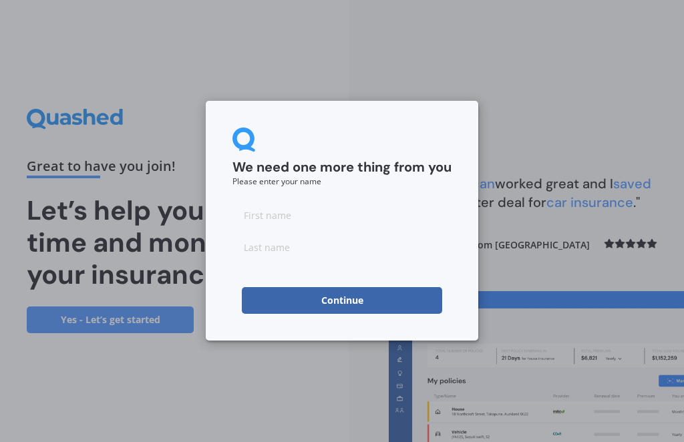
click at [256, 223] on input at bounding box center [341, 215] width 219 height 27
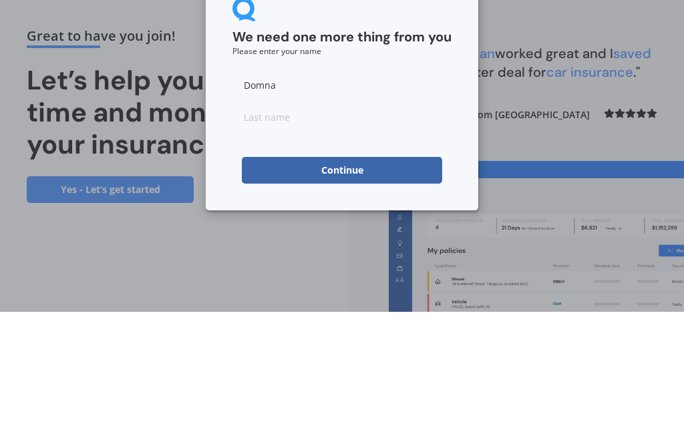
click at [367, 234] on input at bounding box center [341, 247] width 219 height 27
click at [381, 202] on input "Domna" at bounding box center [341, 215] width 219 height 27
type input "Domnna"
click at [389, 234] on input at bounding box center [341, 247] width 219 height 27
type input "[PERSON_NAME]"
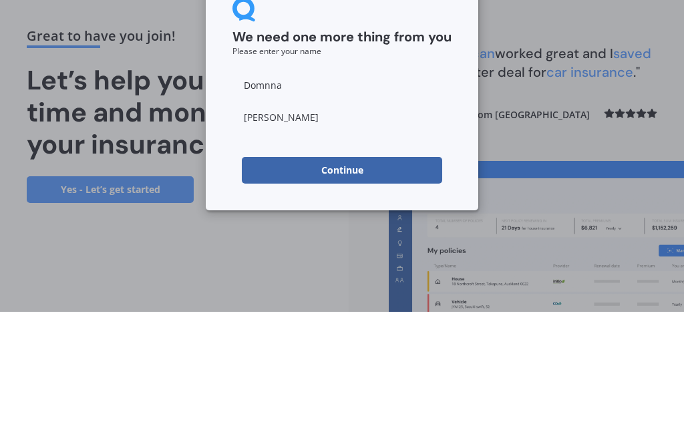
click at [265, 202] on input "Domnna" at bounding box center [341, 215] width 219 height 27
type input "[PERSON_NAME]"
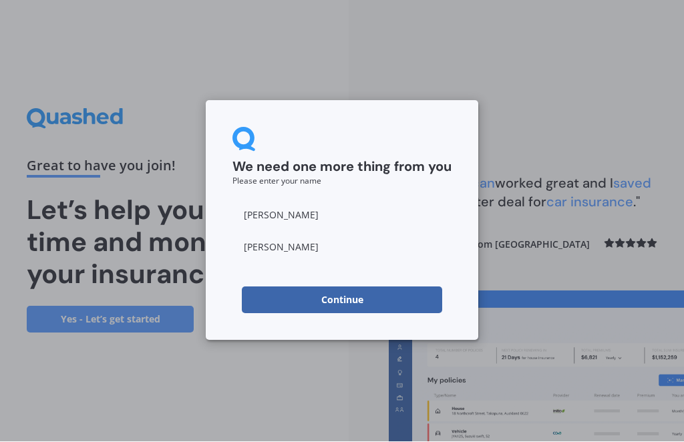
click at [264, 296] on button "Continue" at bounding box center [342, 300] width 200 height 27
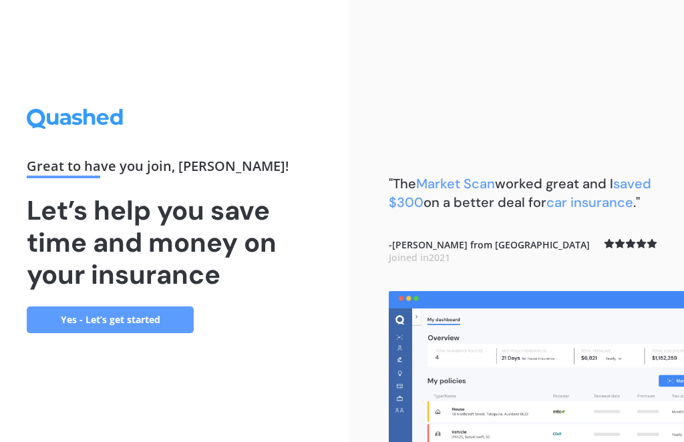
click at [68, 307] on link "Yes - Let’s get started" at bounding box center [110, 320] width 167 height 27
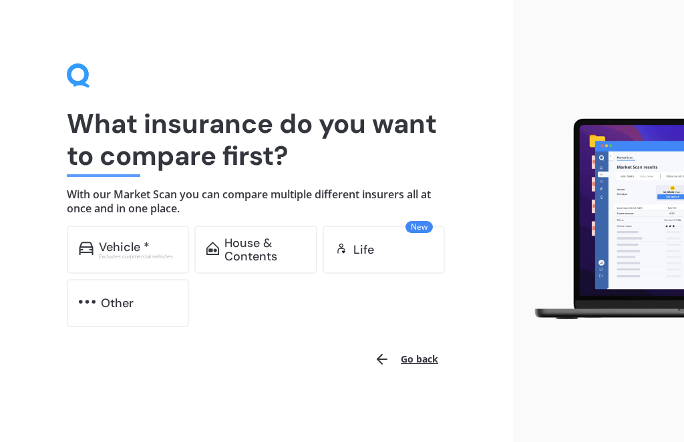
scroll to position [3, 0]
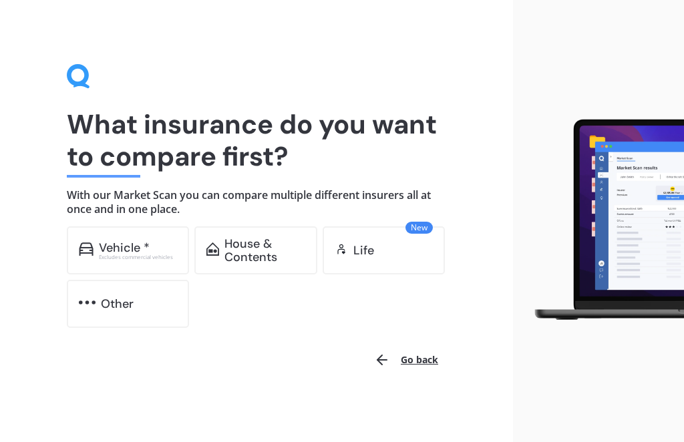
click at [219, 245] on img at bounding box center [212, 248] width 13 height 13
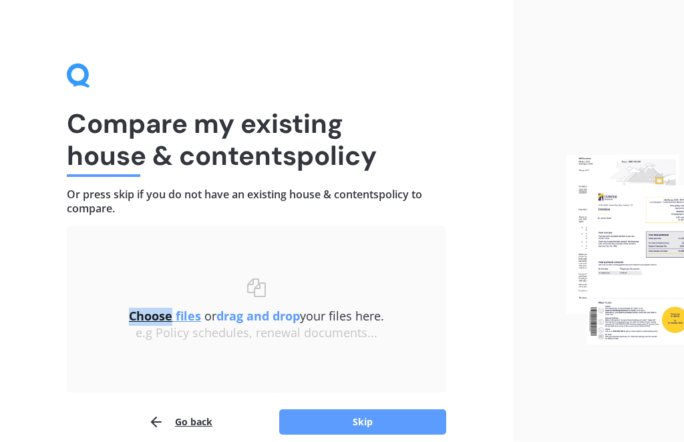
scroll to position [19, 0]
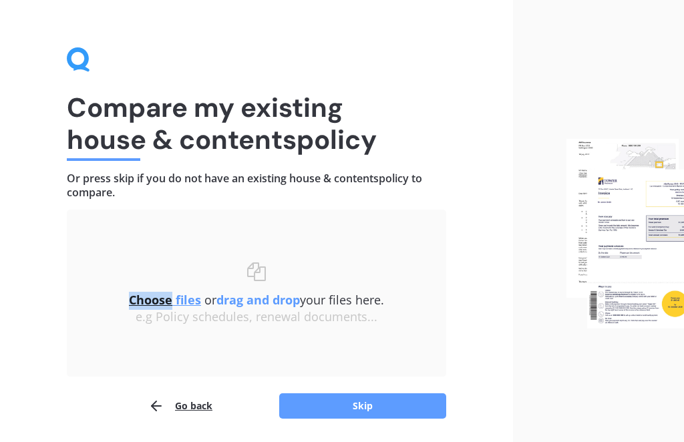
click at [323, 413] on button "Skip" at bounding box center [362, 406] width 167 height 25
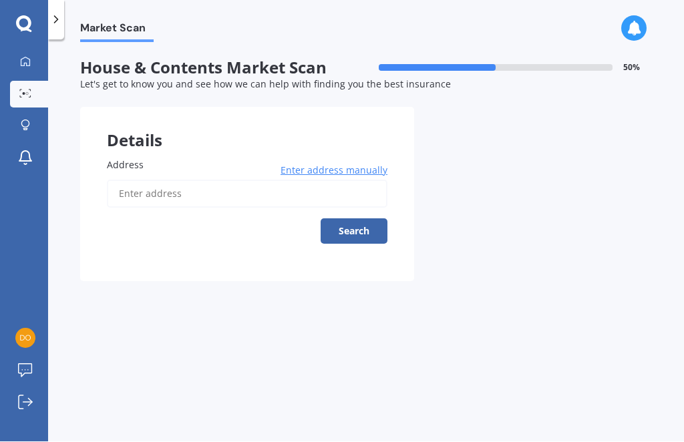
click at [132, 190] on input "Address" at bounding box center [247, 194] width 280 height 28
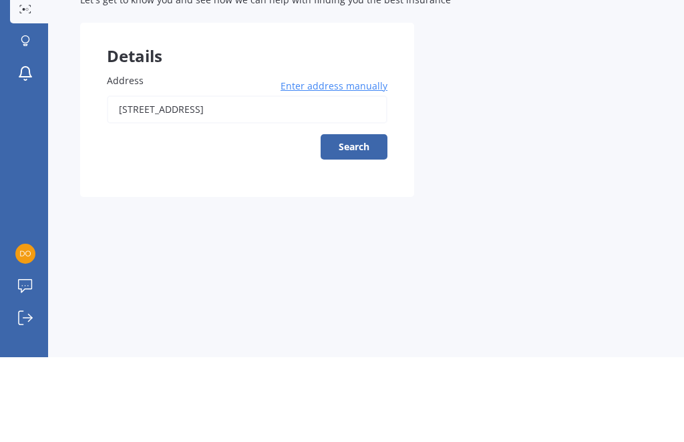
type input "[STREET_ADDRESS]"
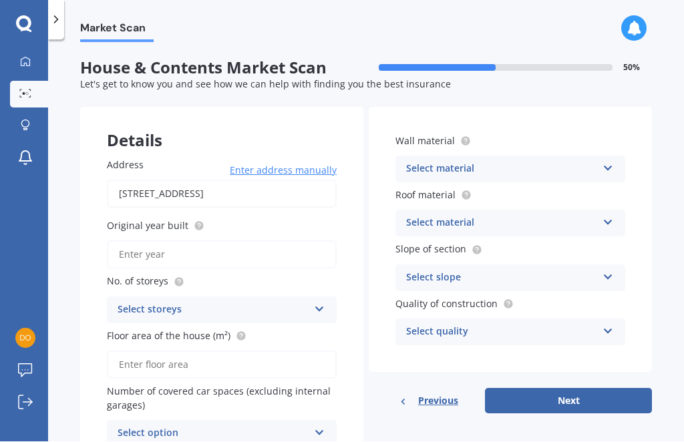
click at [136, 250] on input "Original year built" at bounding box center [222, 255] width 230 height 28
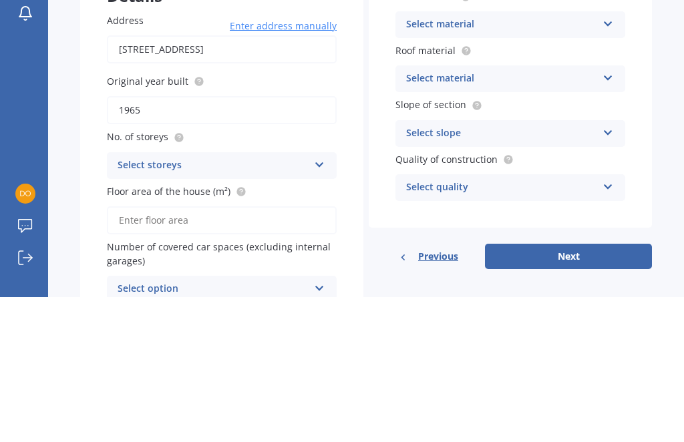
type input "1965"
click at [128, 303] on div "Select storeys" at bounding box center [213, 311] width 191 height 16
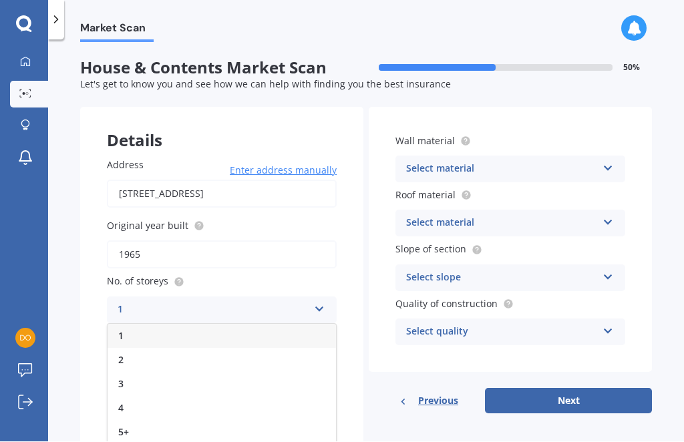
click at [114, 331] on div "1" at bounding box center [222, 337] width 228 height 24
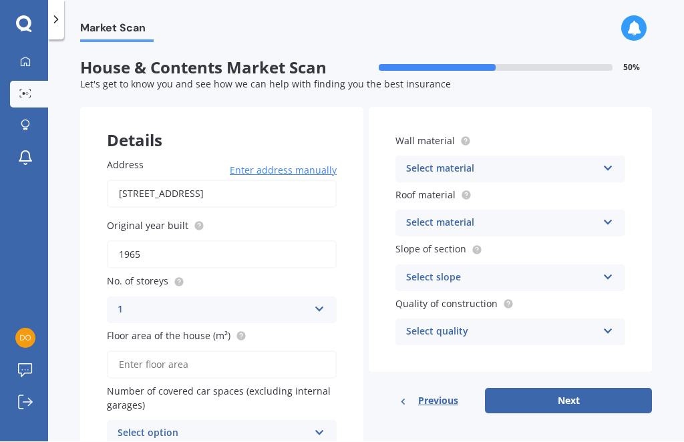
click at [121, 362] on input "Floor area of the house (m²)" at bounding box center [222, 365] width 230 height 28
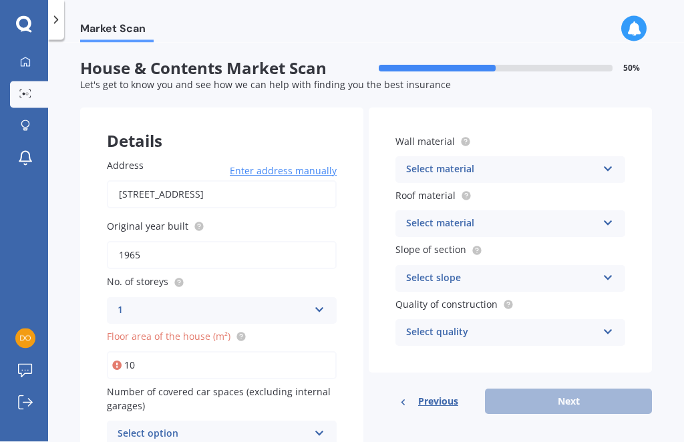
scroll to position [24, 0]
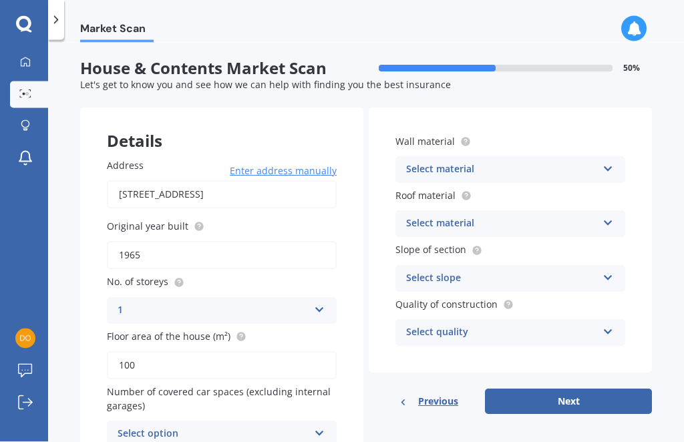
type input "100"
click at [143, 427] on div "Select option" at bounding box center [213, 434] width 191 height 16
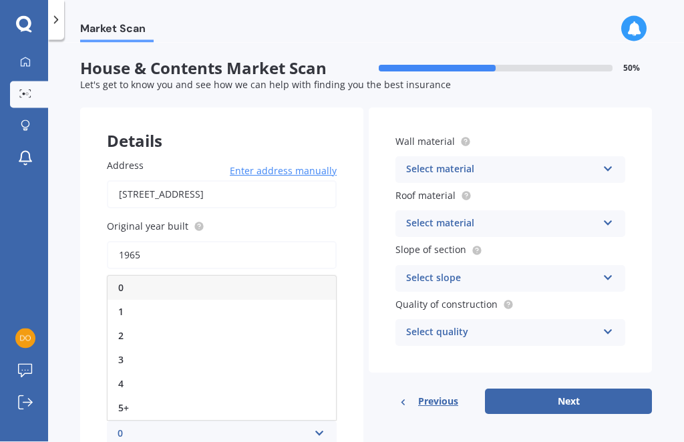
scroll to position [0, 0]
click at [120, 310] on span "1" at bounding box center [120, 311] width 5 height 13
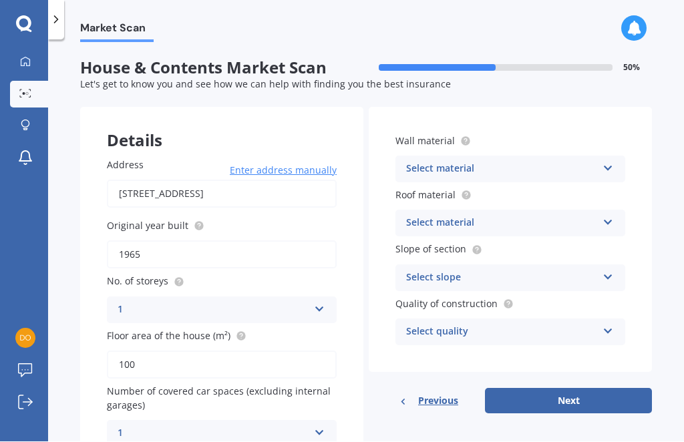
click at [602, 170] on div "Select material Artificial weatherboard/plank cladding Blockwork Brick veneer D…" at bounding box center [510, 169] width 230 height 27
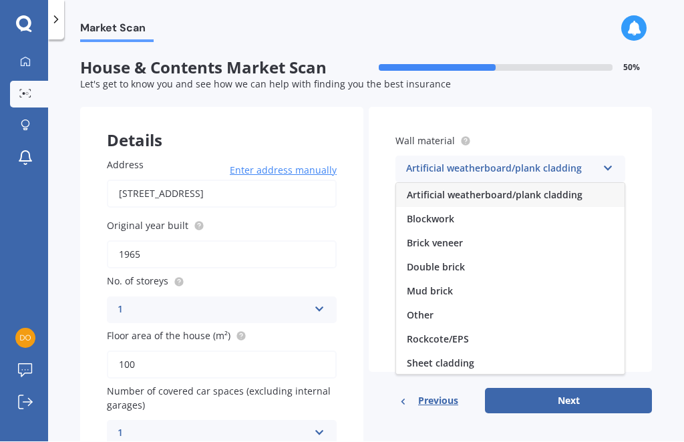
click at [490, 246] on div "Brick veneer" at bounding box center [510, 244] width 228 height 24
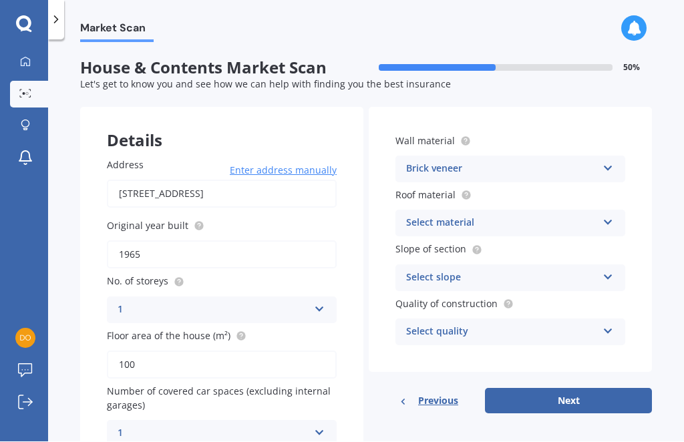
click at [597, 222] on div "Select material Flat fibre cement Flat membrane Flat metal covering Pitched con…" at bounding box center [510, 223] width 230 height 27
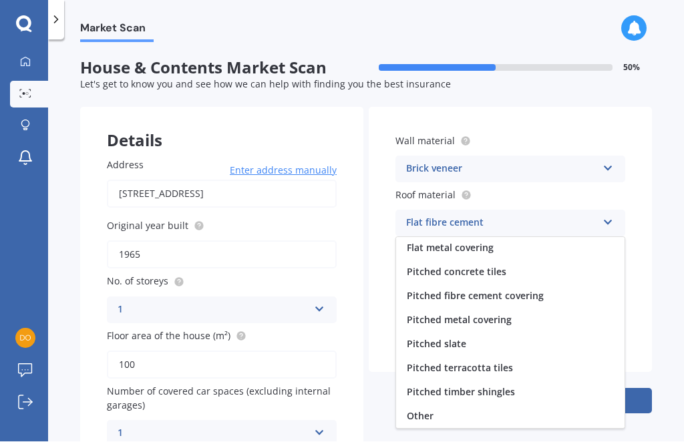
scroll to position [49, 0]
click at [486, 363] on span "Pitched terracotta tiles" at bounding box center [460, 368] width 106 height 13
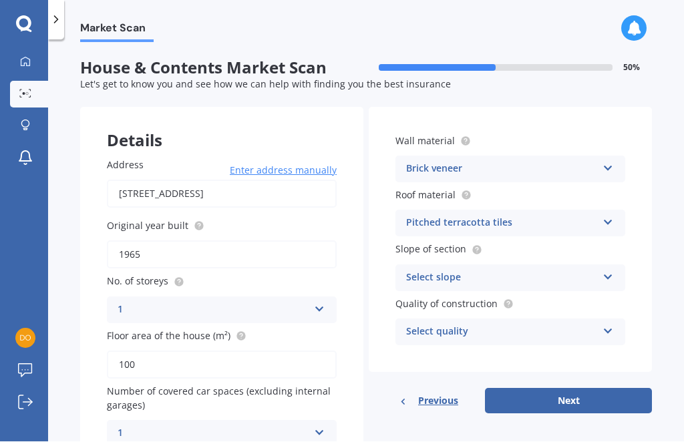
click at [597, 274] on div "Select slope Flat or gentle slope (up to about 5°) Moderate slope (about 15°) S…" at bounding box center [510, 278] width 230 height 27
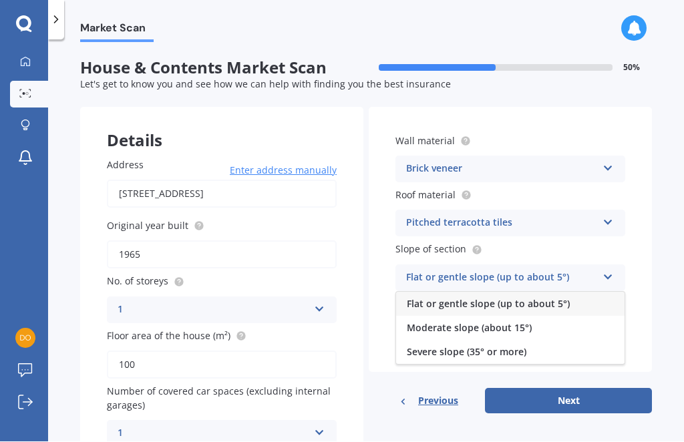
click at [559, 303] on span "Flat or gentle slope (up to about 5°)" at bounding box center [488, 304] width 163 height 13
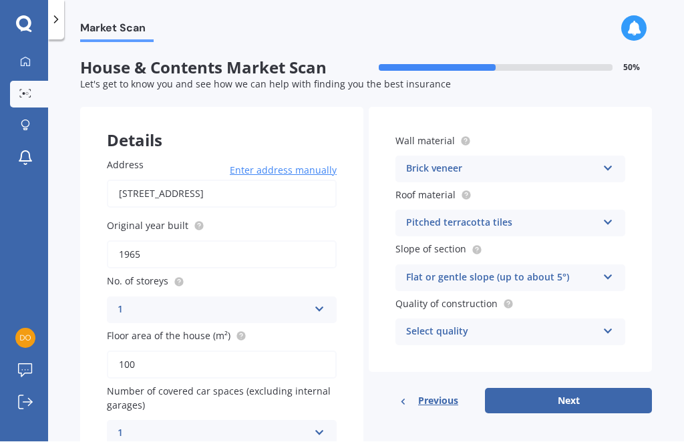
click at [555, 332] on div "Select quality" at bounding box center [501, 333] width 191 height 16
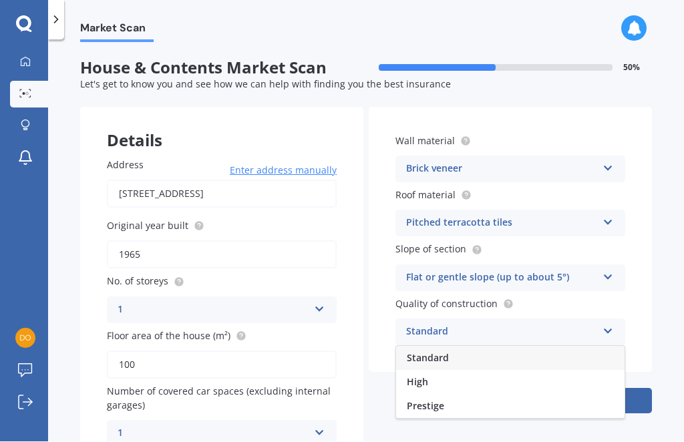
click at [494, 356] on div "Standard" at bounding box center [510, 359] width 228 height 24
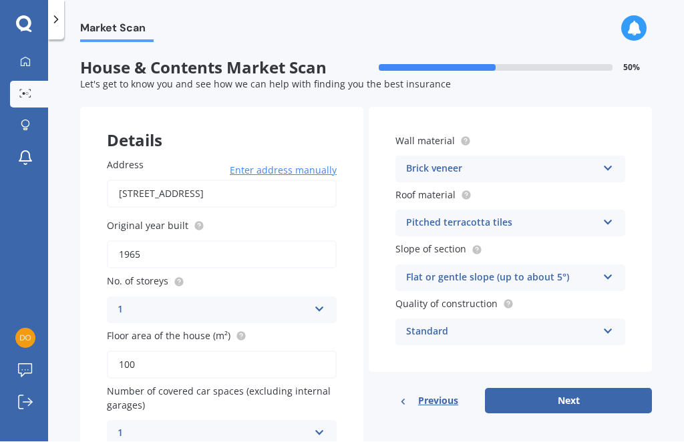
click at [597, 217] on div "Pitched terracotta tiles Flat fibre cement Flat membrane Flat metal covering Pi…" at bounding box center [510, 223] width 230 height 27
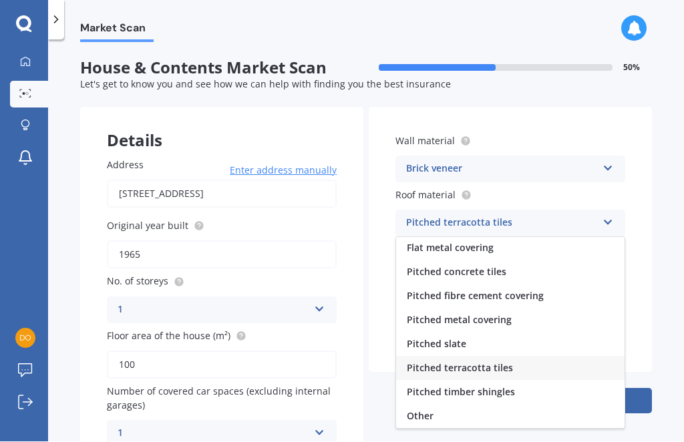
click at [475, 365] on span "Pitched terracotta tiles" at bounding box center [460, 368] width 106 height 13
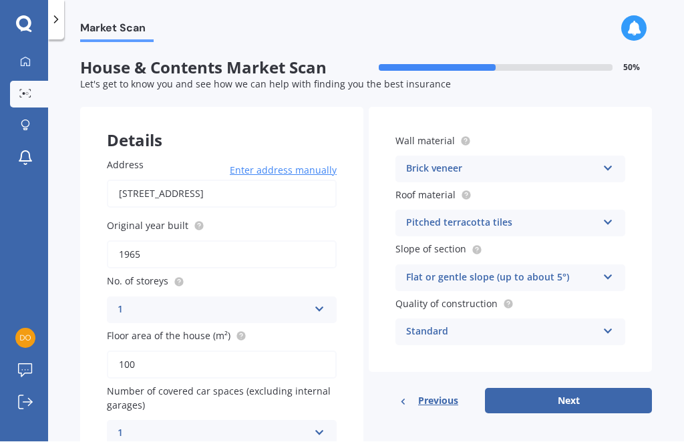
click at [516, 403] on button "Next" at bounding box center [568, 401] width 167 height 25
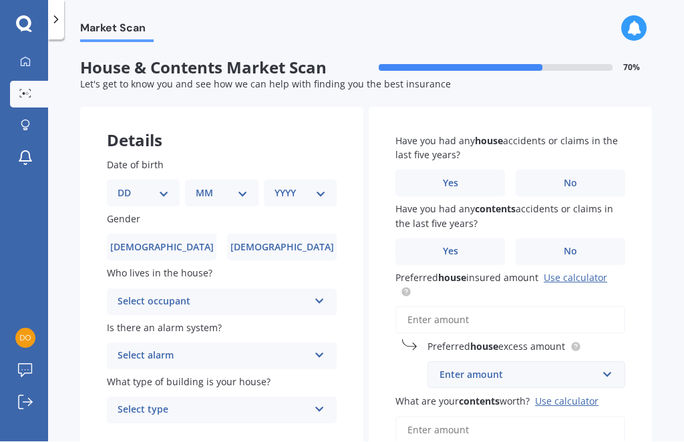
click at [122, 196] on select "DD 01 02 03 04 05 06 07 08 09 10 11 12 13 14 15 16 17 18 19 20 21 22 23 24 25 2…" at bounding box center [143, 193] width 51 height 15
select select "13"
click at [214, 196] on select "MM 01 02 03 04 05 06 07 08 09 10 11 12" at bounding box center [224, 193] width 46 height 15
select select "07"
click at [287, 197] on select "YYYY 2009 2008 2007 2006 2005 2004 2003 2002 2001 2000 1999 1998 1997 1996 1995…" at bounding box center [297, 193] width 46 height 15
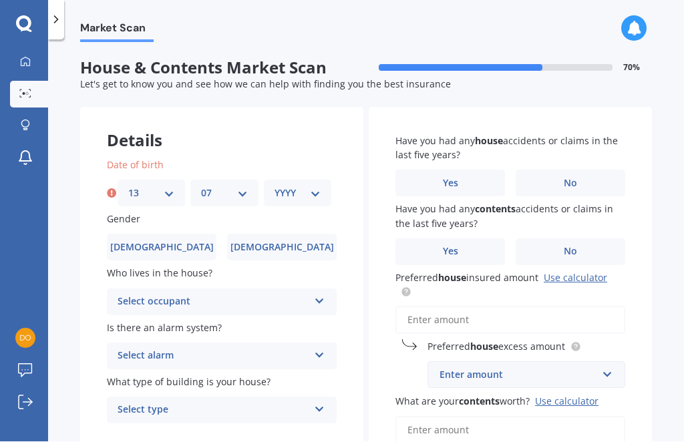
select select "1948"
click at [260, 248] on label "[DEMOGRAPHIC_DATA]" at bounding box center [282, 247] width 110 height 27
click at [0, 0] on input "[DEMOGRAPHIC_DATA]" at bounding box center [0, 0] width 0 height 0
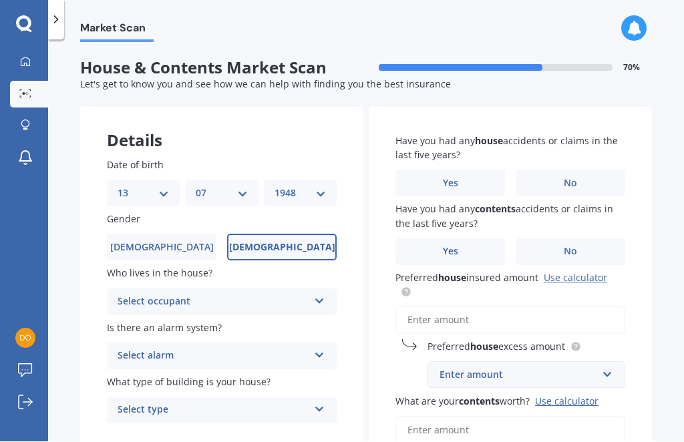
click at [123, 298] on div "Select occupant" at bounding box center [213, 303] width 191 height 16
click at [126, 325] on span "Owner" at bounding box center [133, 328] width 30 height 13
click at [119, 349] on div "Select alarm" at bounding box center [213, 357] width 191 height 16
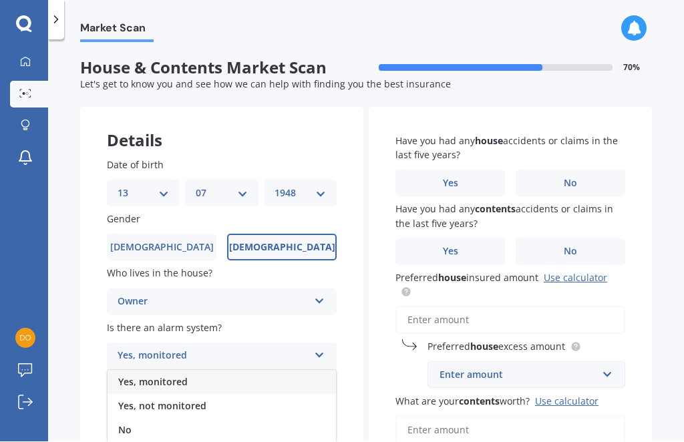
click at [124, 424] on span "No" at bounding box center [124, 430] width 13 height 13
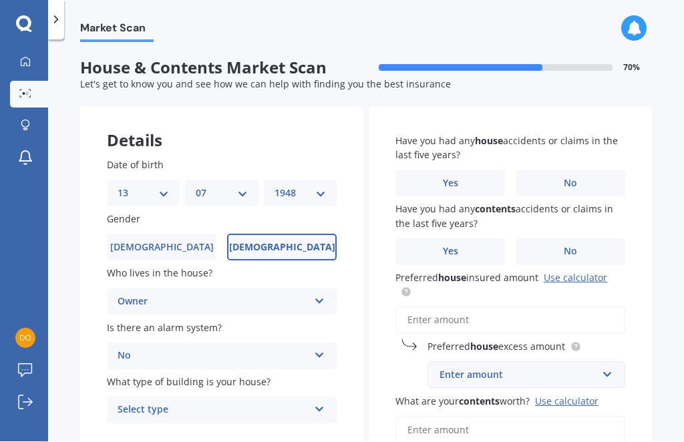
click at [142, 405] on div "Select type" at bounding box center [213, 411] width 191 height 16
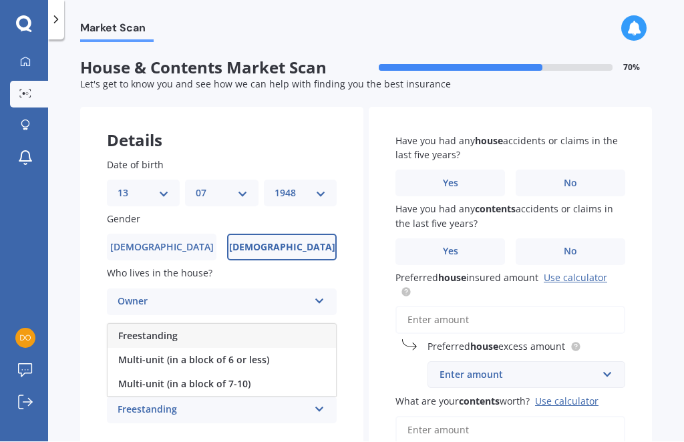
click at [134, 359] on span "Multi-unit (in a block of 6 or less)" at bounding box center [193, 360] width 151 height 13
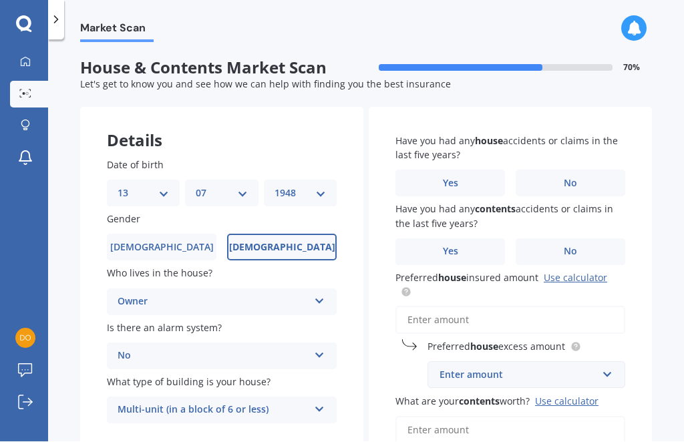
click at [604, 176] on label "No" at bounding box center [571, 183] width 110 height 27
click at [0, 0] on input "No" at bounding box center [0, 0] width 0 height 0
click at [599, 248] on label "No" at bounding box center [571, 252] width 110 height 27
click at [0, 0] on input "No" at bounding box center [0, 0] width 0 height 0
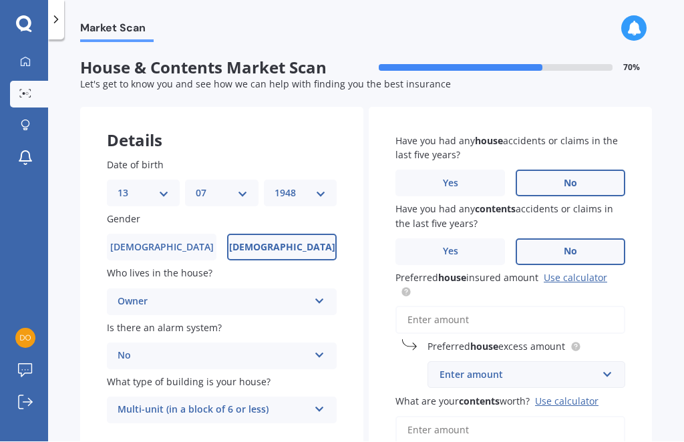
click at [577, 275] on link "Use calculator" at bounding box center [575, 278] width 63 height 13
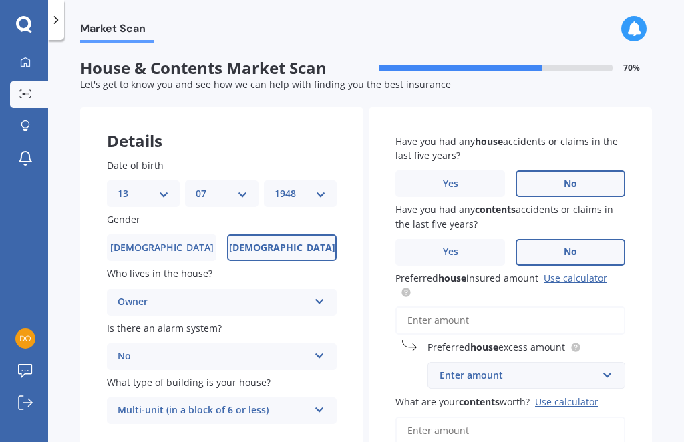
click at [482, 311] on input "Preferred house insured amount Use calculator" at bounding box center [510, 321] width 230 height 28
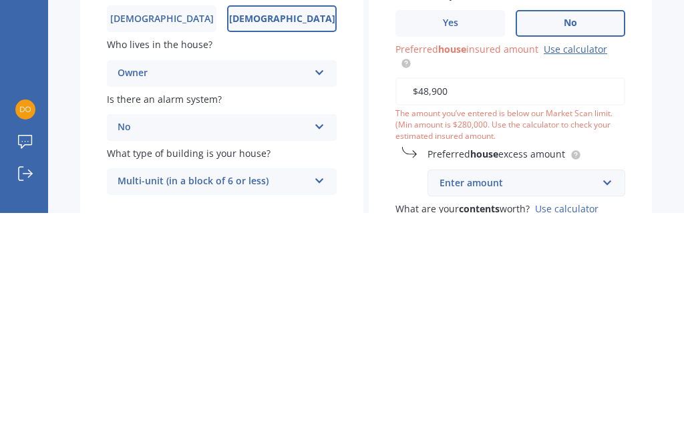
type input "$489,000"
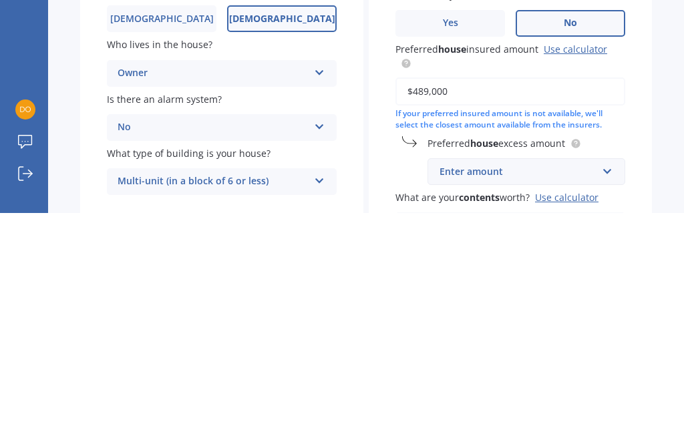
scroll to position [44, 0]
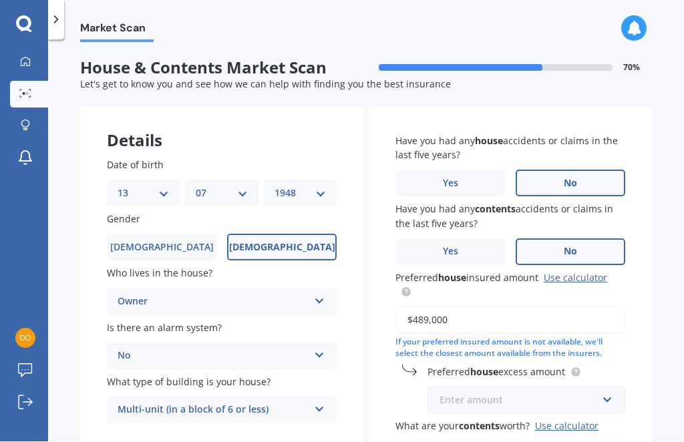
click at [583, 388] on input "text" at bounding box center [522, 400] width 186 height 25
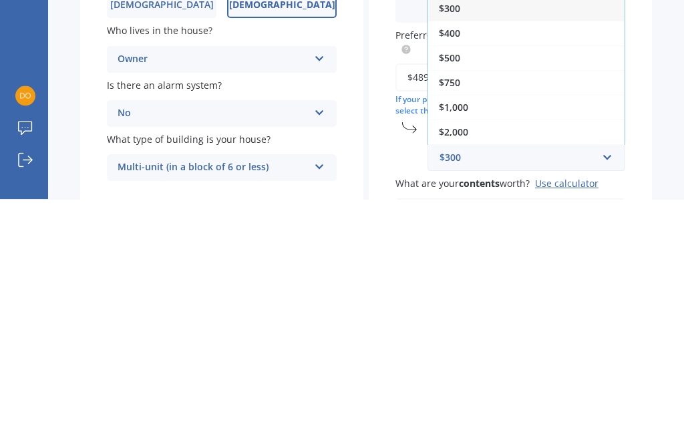
click at [467, 313] on div "$750" at bounding box center [526, 325] width 196 height 25
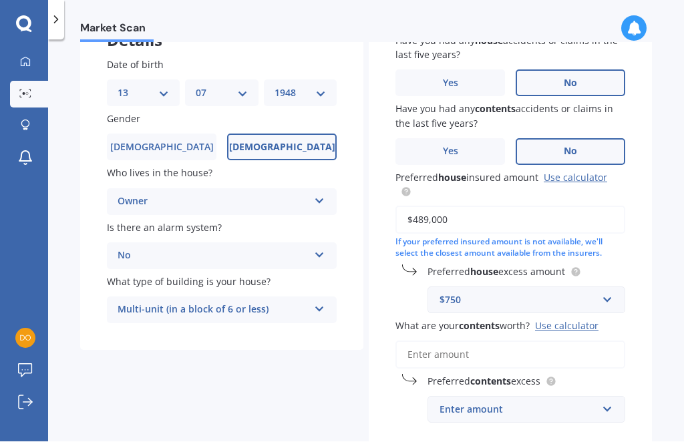
scroll to position [108, 0]
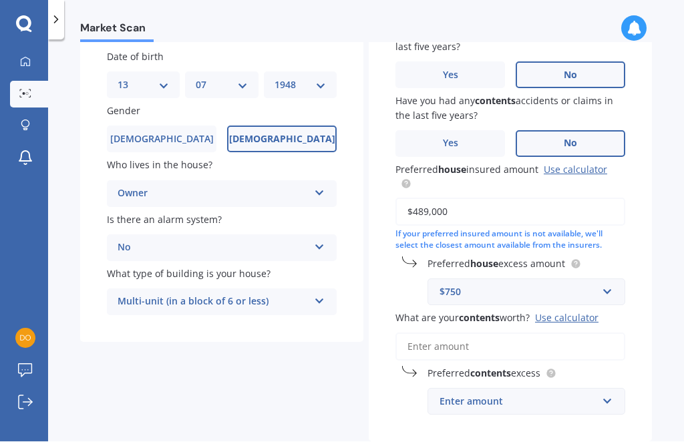
click at [504, 395] on div "Enter amount" at bounding box center [518, 402] width 158 height 15
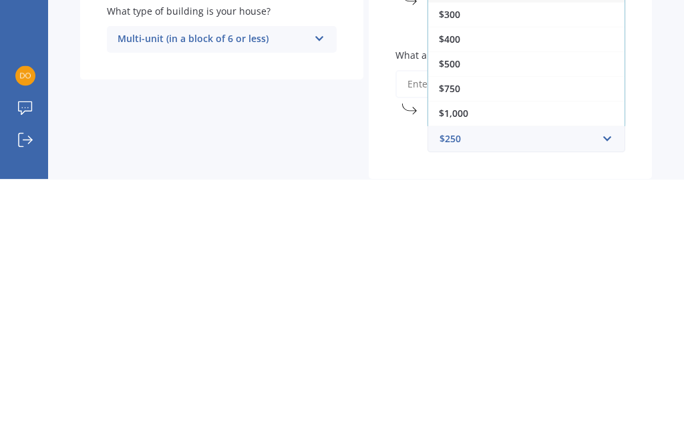
click at [461, 315] on div "$500" at bounding box center [526, 327] width 196 height 25
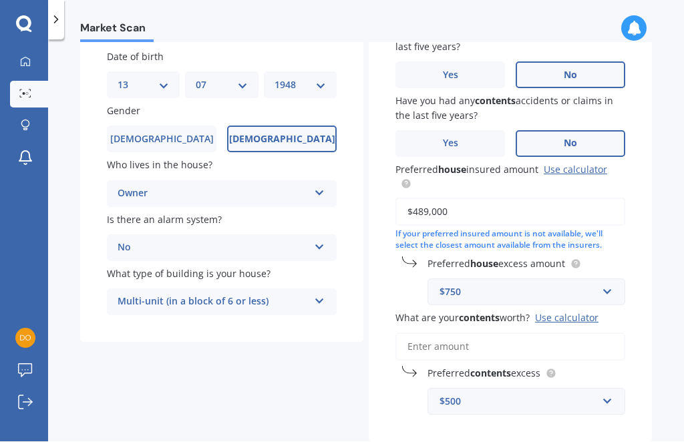
click at [488, 333] on input "What are your contents worth? Use calculator" at bounding box center [510, 347] width 230 height 28
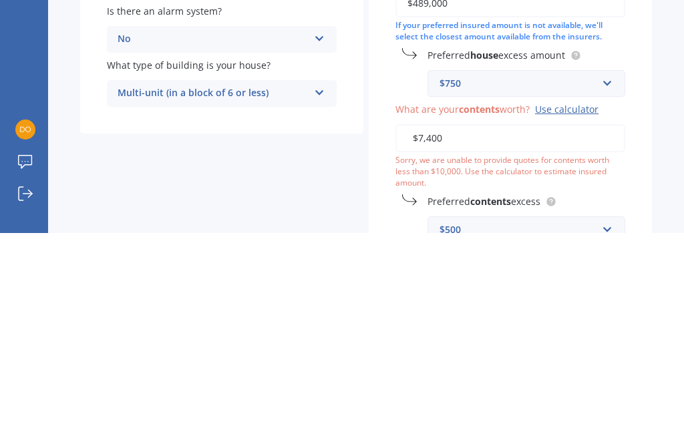
type input "$74,000"
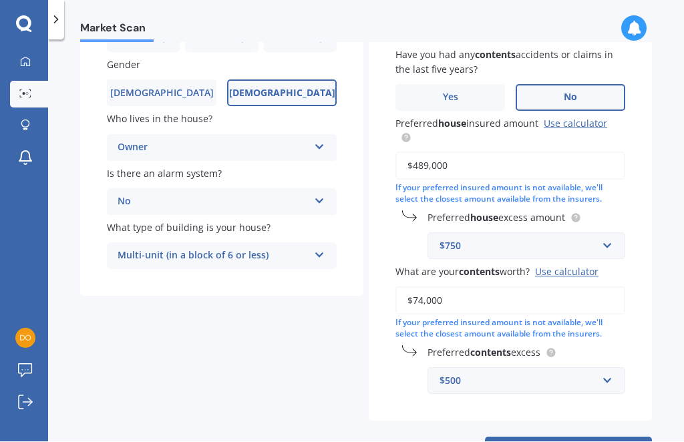
scroll to position [154, 0]
select select "13"
select select "07"
select select "1948"
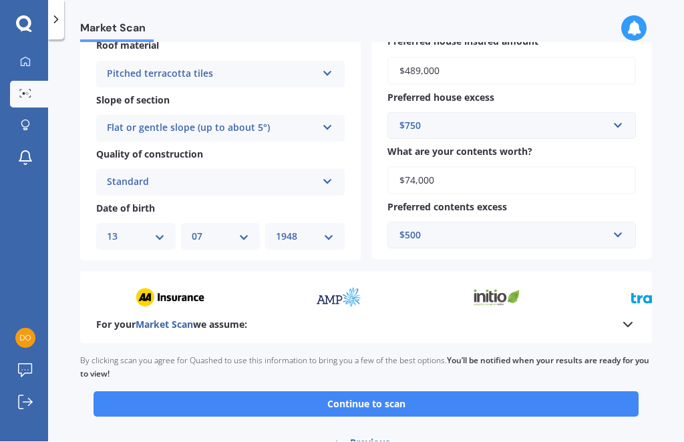
scroll to position [409, 0]
click at [496, 392] on button "Continue to scan" at bounding box center [365, 404] width 545 height 25
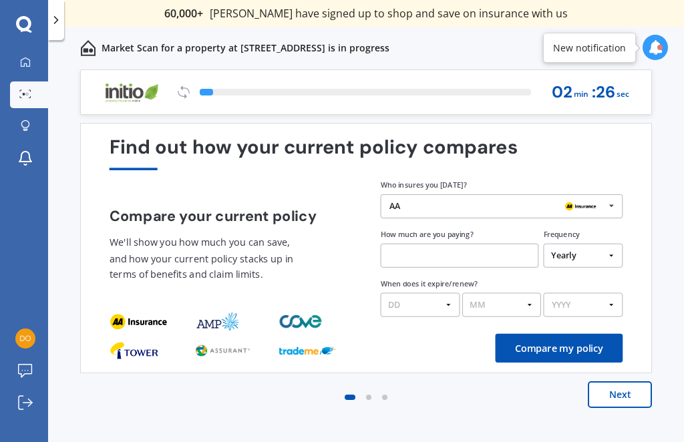
click at [598, 202] on img at bounding box center [580, 206] width 38 height 15
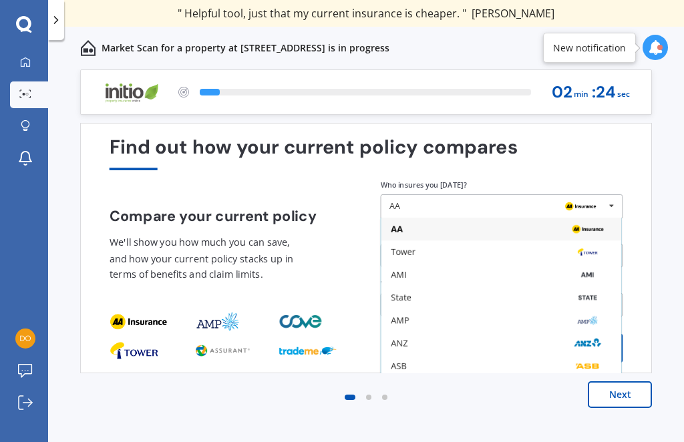
click at [401, 299] on div "State" at bounding box center [401, 298] width 21 height 9
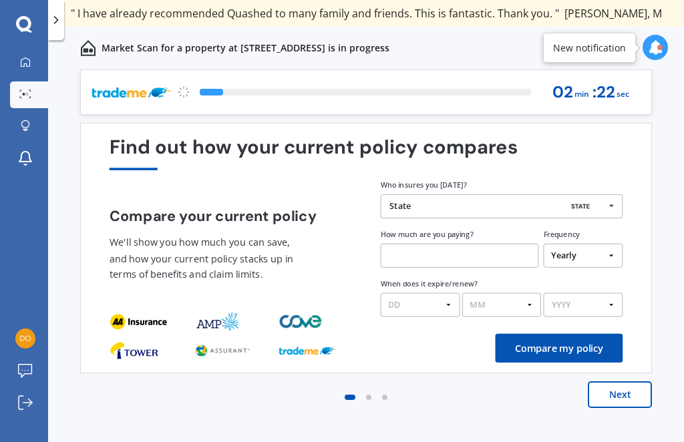
click at [492, 256] on input "text" at bounding box center [460, 256] width 158 height 24
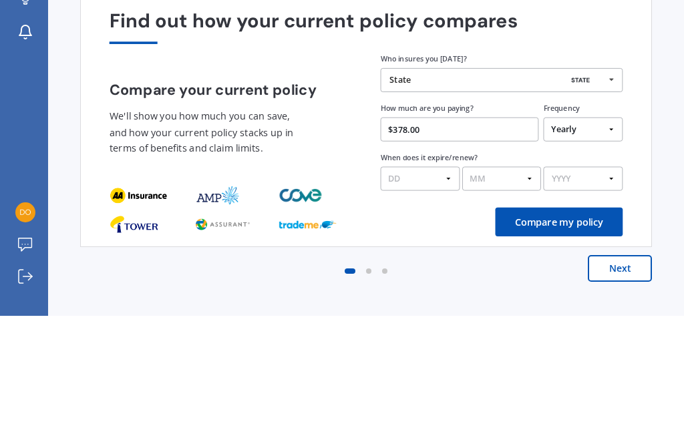
type input "$3,785.00"
click at [445, 293] on select "DD 01 02 03 04 05 06 07 08 09 10 11 12 13 14 15 16 17 18 19 20 21 22 23 24 25 2…" at bounding box center [420, 305] width 79 height 24
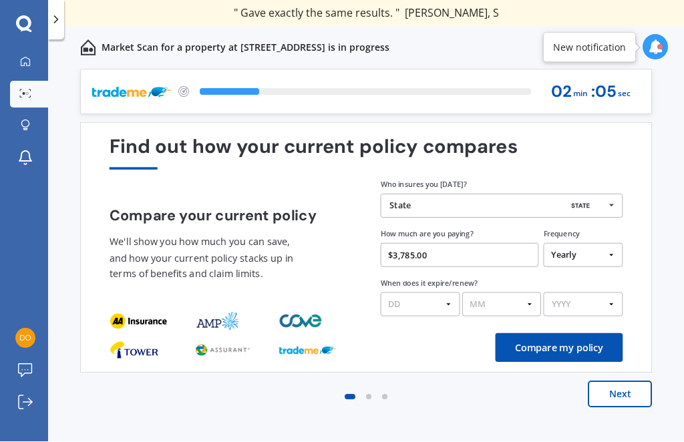
select select "05"
click at [517, 293] on select "MM 01 02 03 04 05 06 07 08 09 10 11 12" at bounding box center [501, 305] width 79 height 24
select select "09"
click at [612, 293] on select "YYYY 2026 2025 2024" at bounding box center [583, 305] width 79 height 24
select select "2026"
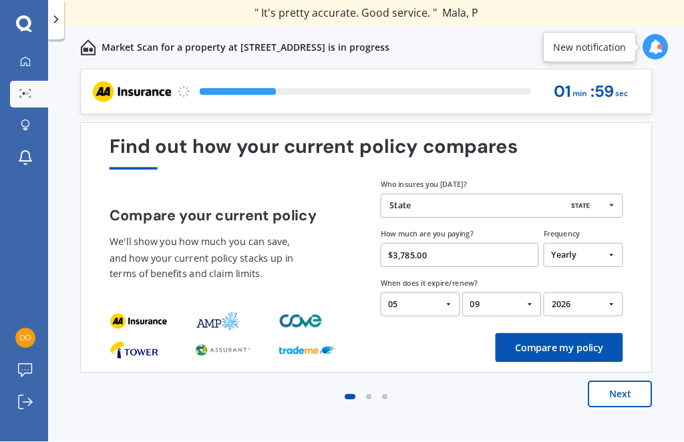
click at [583, 334] on button "Compare my policy" at bounding box center [560, 348] width 128 height 29
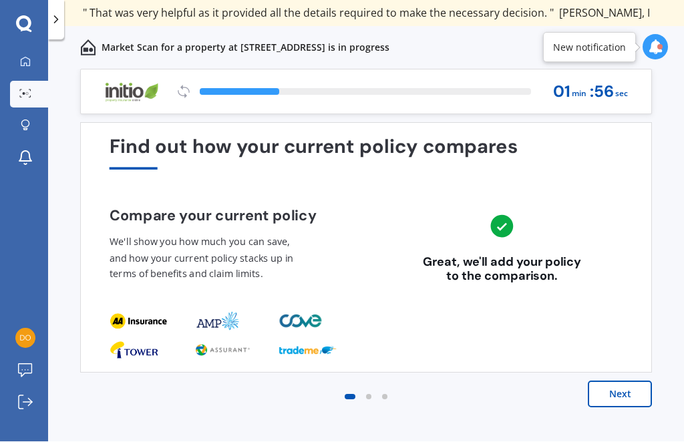
click at [620, 381] on button "Next" at bounding box center [620, 394] width 64 height 27
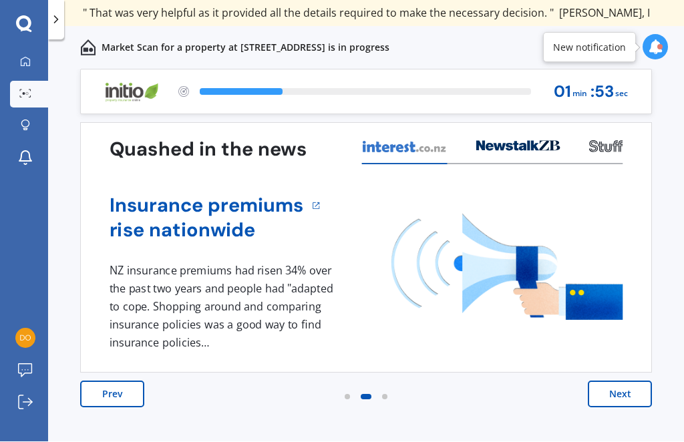
click at [625, 381] on button "Next" at bounding box center [620, 394] width 64 height 27
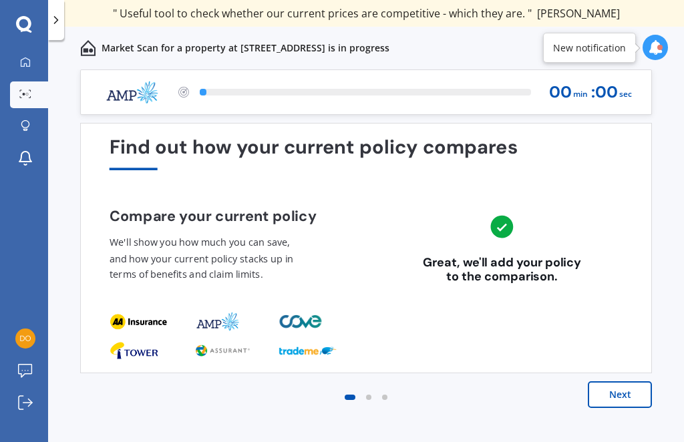
click at [624, 397] on button "Next" at bounding box center [620, 394] width 64 height 27
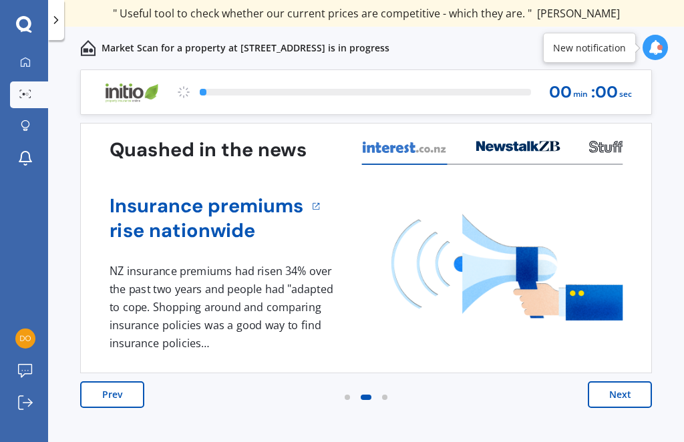
click at [627, 397] on button "Next" at bounding box center [620, 394] width 64 height 27
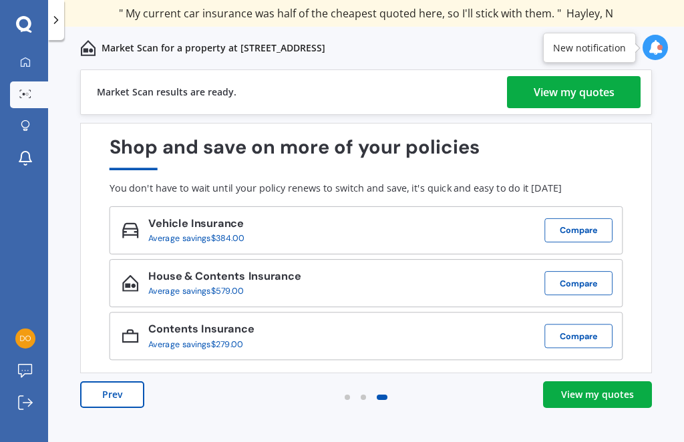
click at [597, 393] on div "View my quotes" at bounding box center [597, 394] width 73 height 13
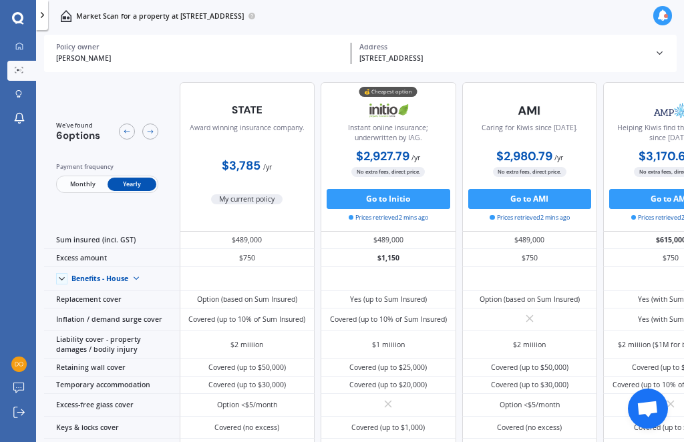
click at [59, 284] on icon at bounding box center [62, 279] width 10 height 10
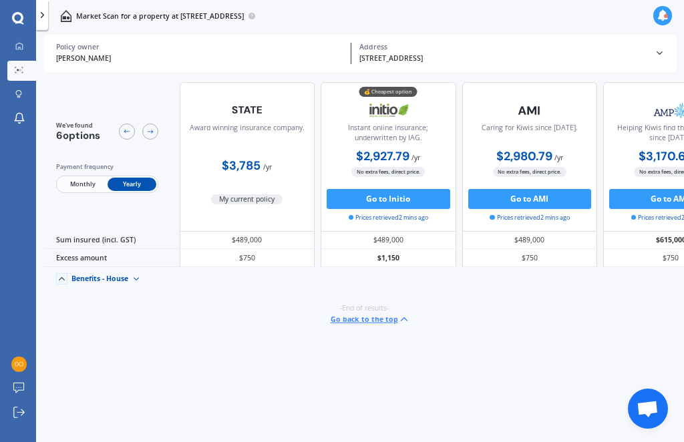
click at [128, 283] on div "Benefits - House" at bounding box center [99, 278] width 57 height 9
click at [97, 265] on span "Benefits - Contents" at bounding box center [111, 260] width 62 height 9
click at [155, 287] on img at bounding box center [147, 279] width 16 height 16
click at [345, 325] on button "Go back to the top" at bounding box center [370, 319] width 79 height 12
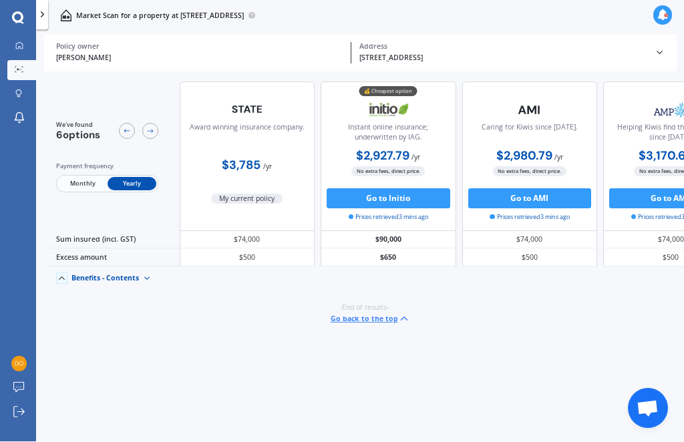
click at [55, 284] on div "Benefits - Contents Benefits - House Benefits - Contents" at bounding box center [112, 279] width 136 height 24
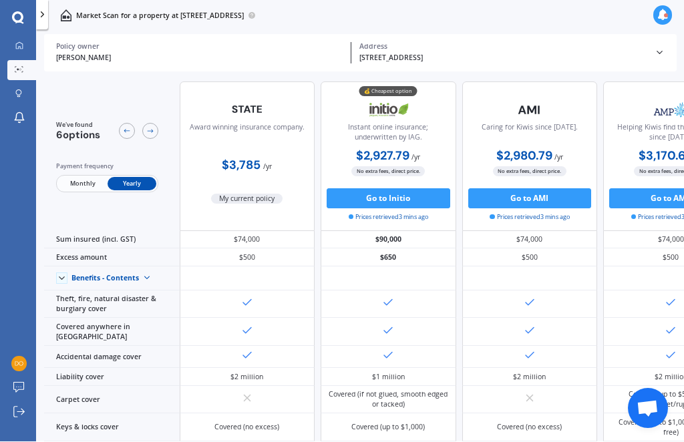
click at [67, 291] on div "Benefits - Contents Benefits - House Benefits - Contents" at bounding box center [112, 279] width 136 height 24
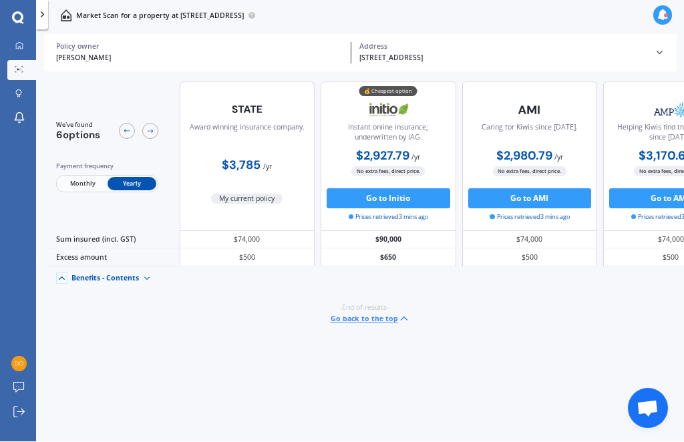
click at [62, 285] on span at bounding box center [61, 278] width 11 height 11
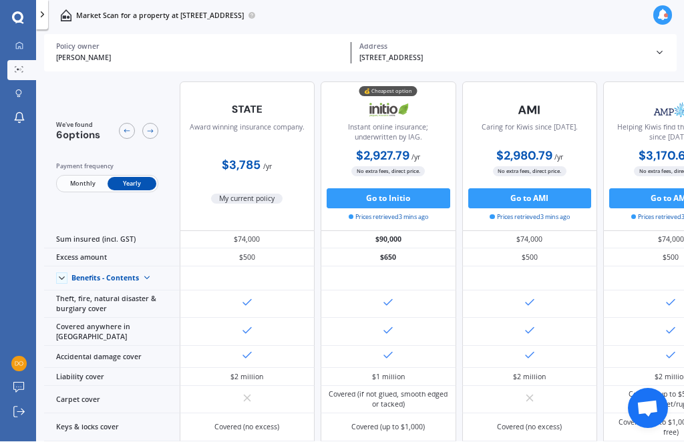
click at [23, 50] on div at bounding box center [18, 47] width 15 height 10
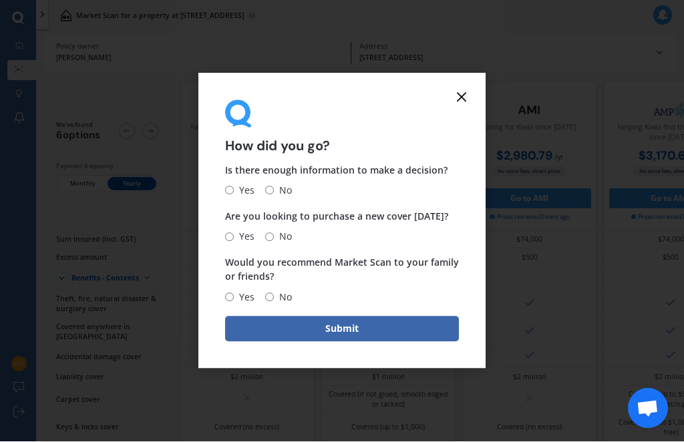
click at [458, 106] on icon at bounding box center [461, 97] width 16 height 16
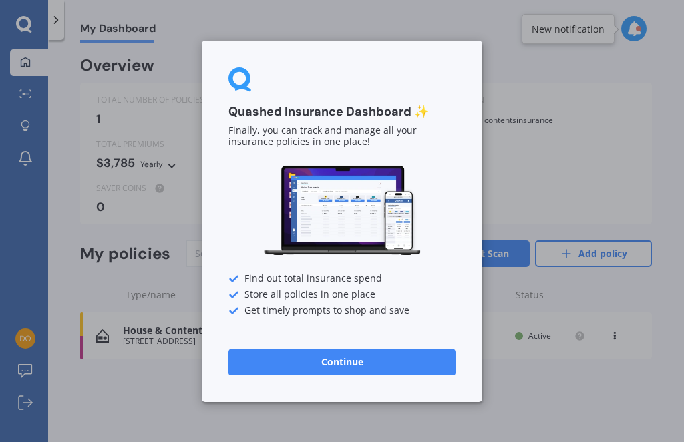
click at [454, 124] on div "Quashed Insurance Dashboard ✨ Finally, you can track and manage all your insura…" at bounding box center [342, 221] width 280 height 361
click at [652, 127] on div "Quashed Insurance Dashboard ✨ Finally, you can track and manage all your insura…" at bounding box center [342, 221] width 684 height 442
